Goal: Information Seeking & Learning: Learn about a topic

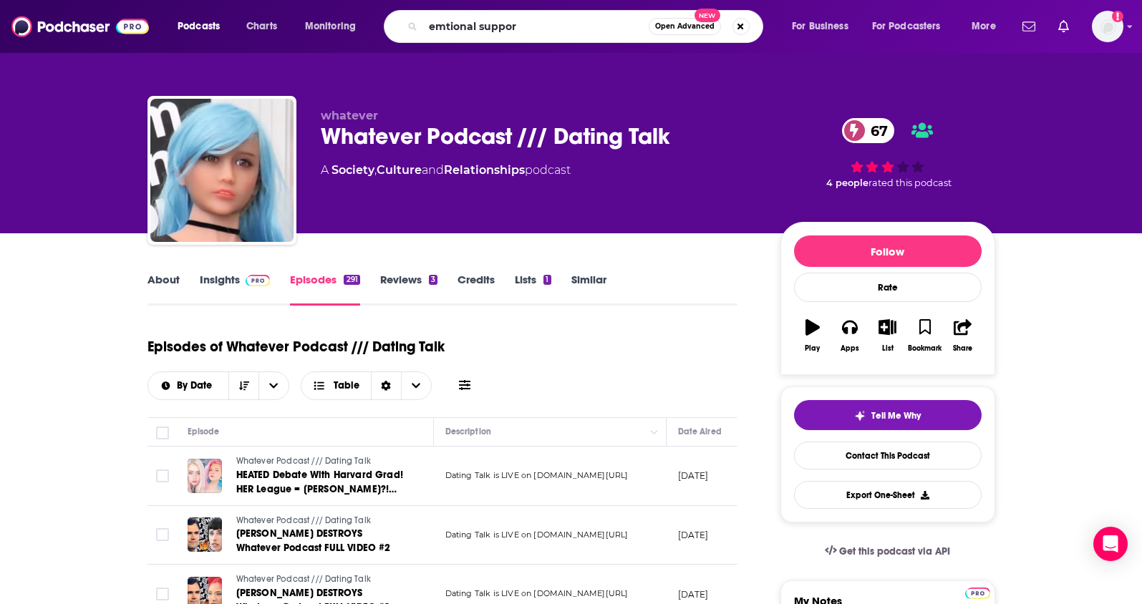
type input "emtional support"
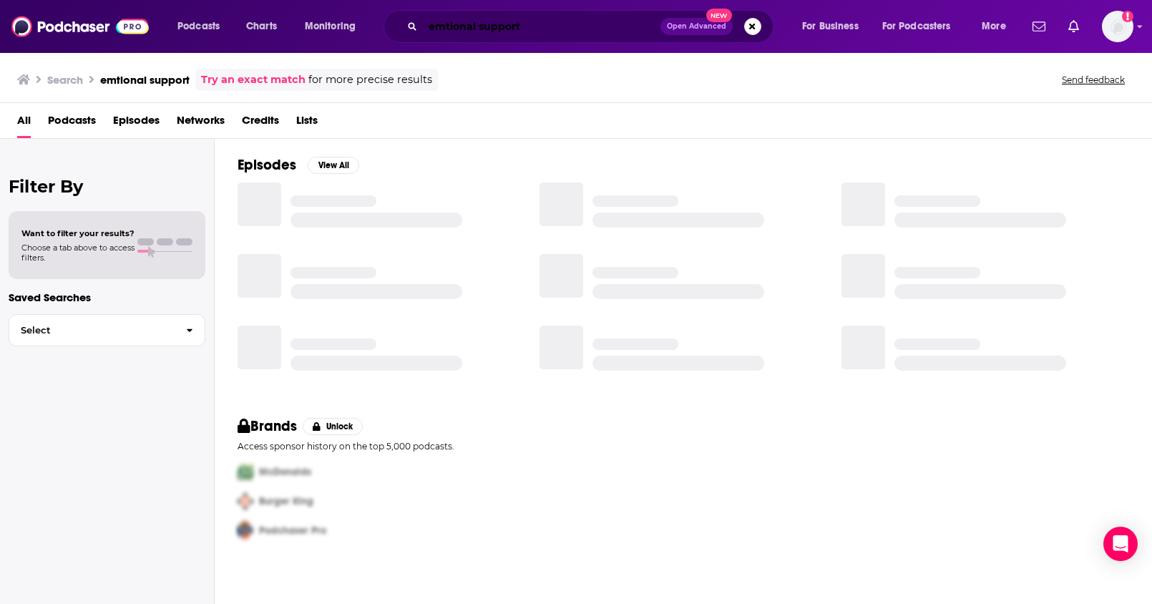
click at [449, 28] on input "emtional support" at bounding box center [542, 26] width 238 height 23
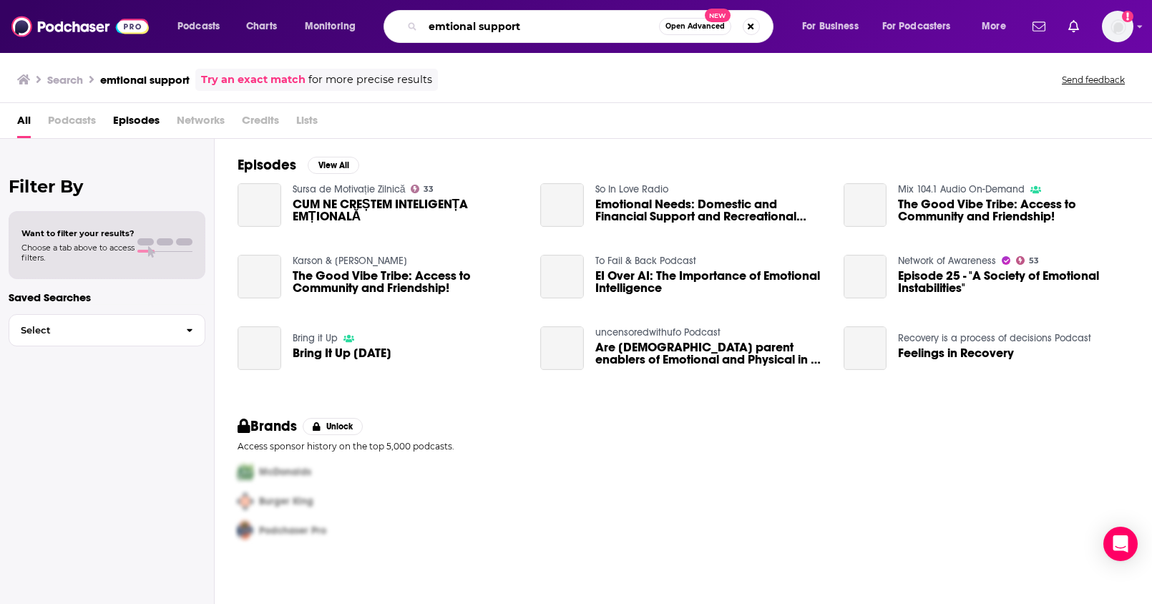
click at [447, 29] on input "emtional support" at bounding box center [541, 26] width 236 height 23
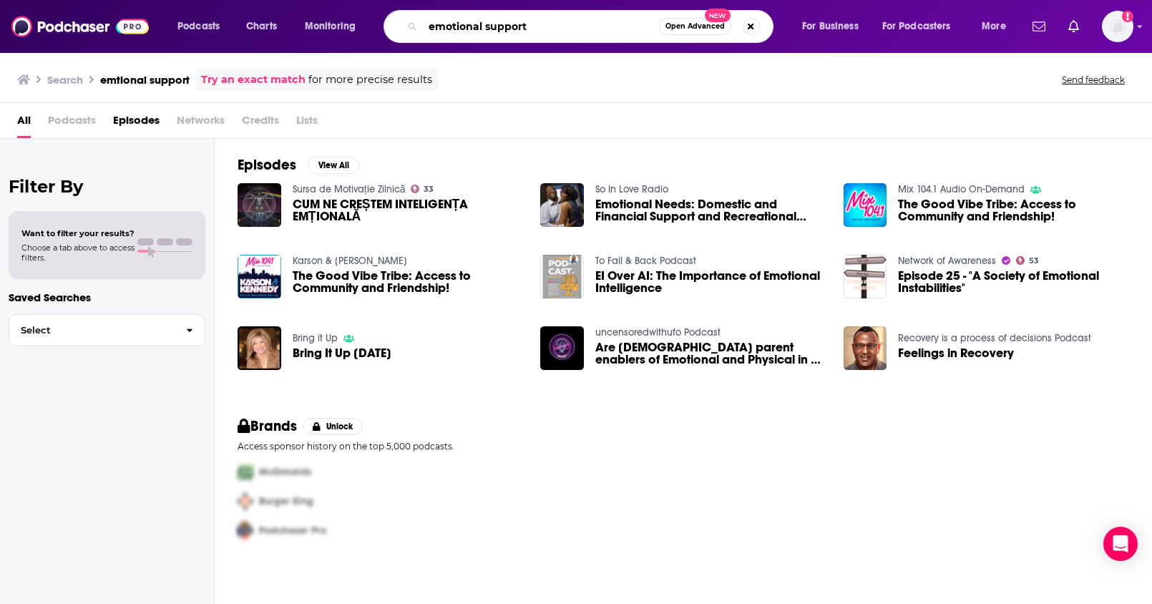
type input "emotional support"
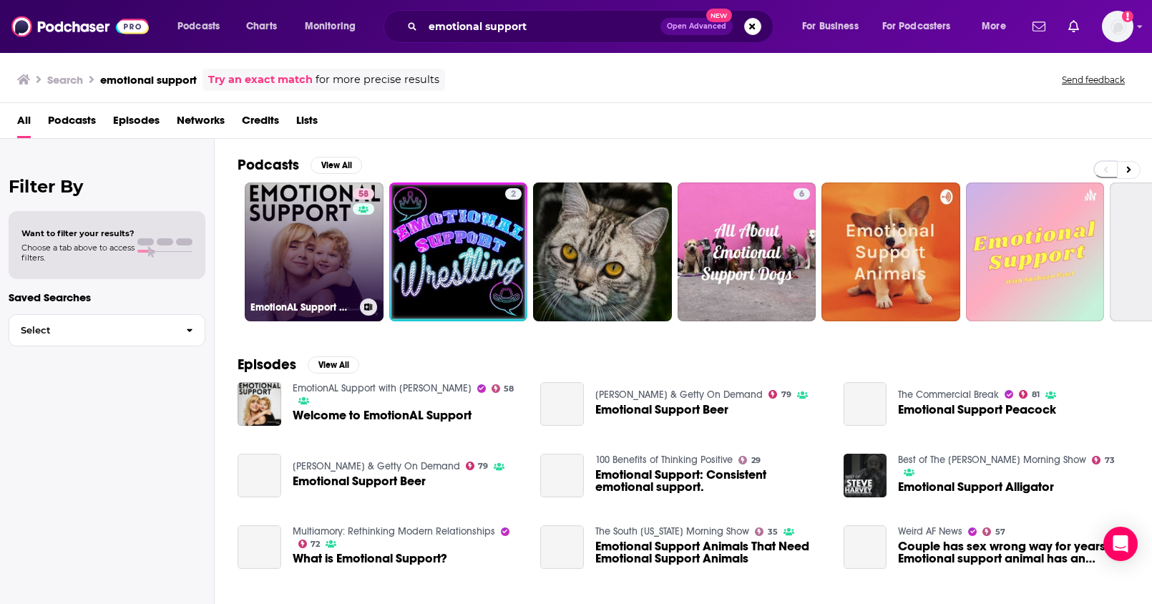
click at [316, 263] on link "58 EmotionAL Support with [PERSON_NAME]" at bounding box center [314, 252] width 139 height 139
